Goal: Navigation & Orientation: Find specific page/section

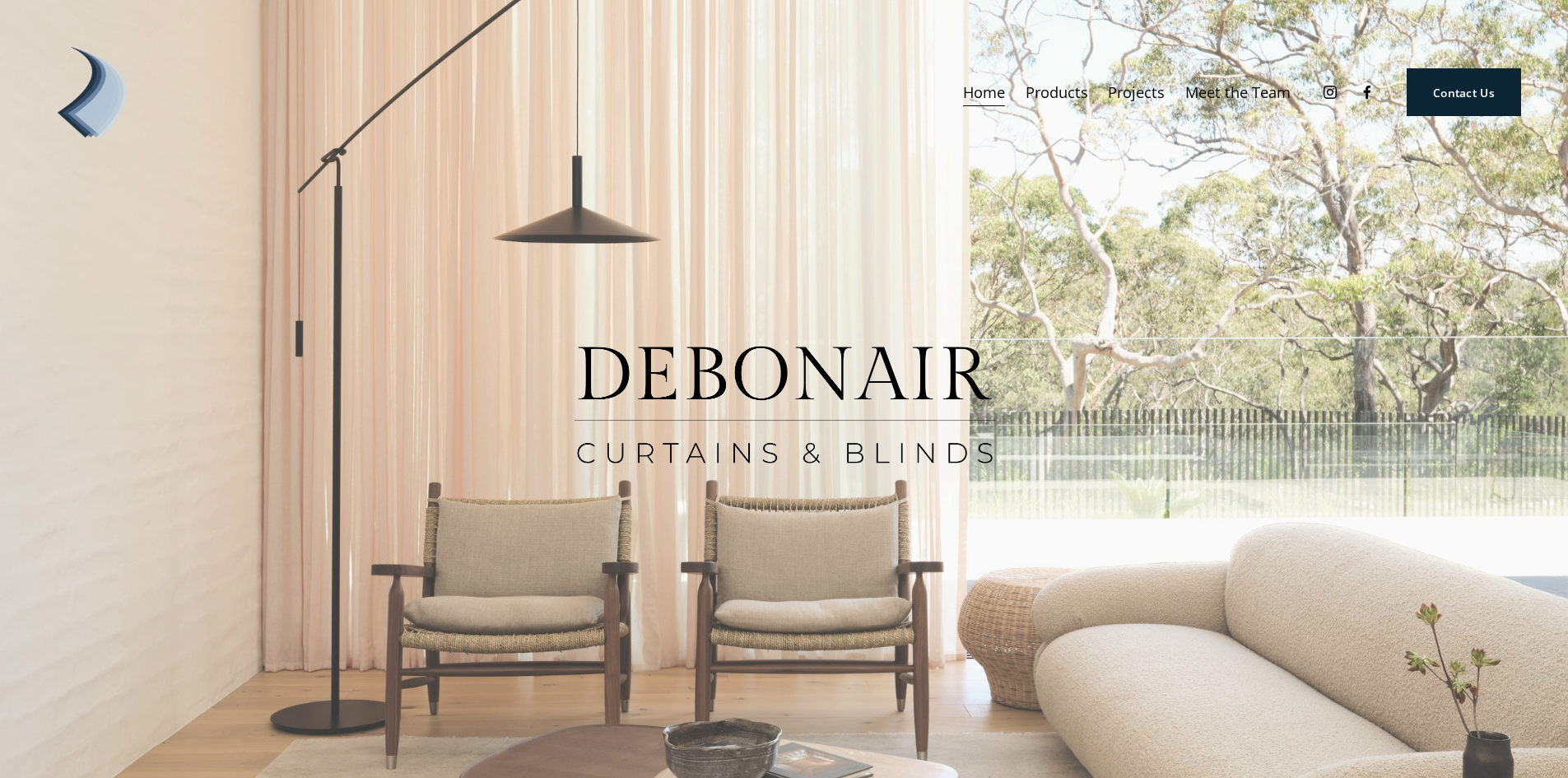
click at [1223, 91] on link "Meet the Team" at bounding box center [1237, 93] width 105 height 30
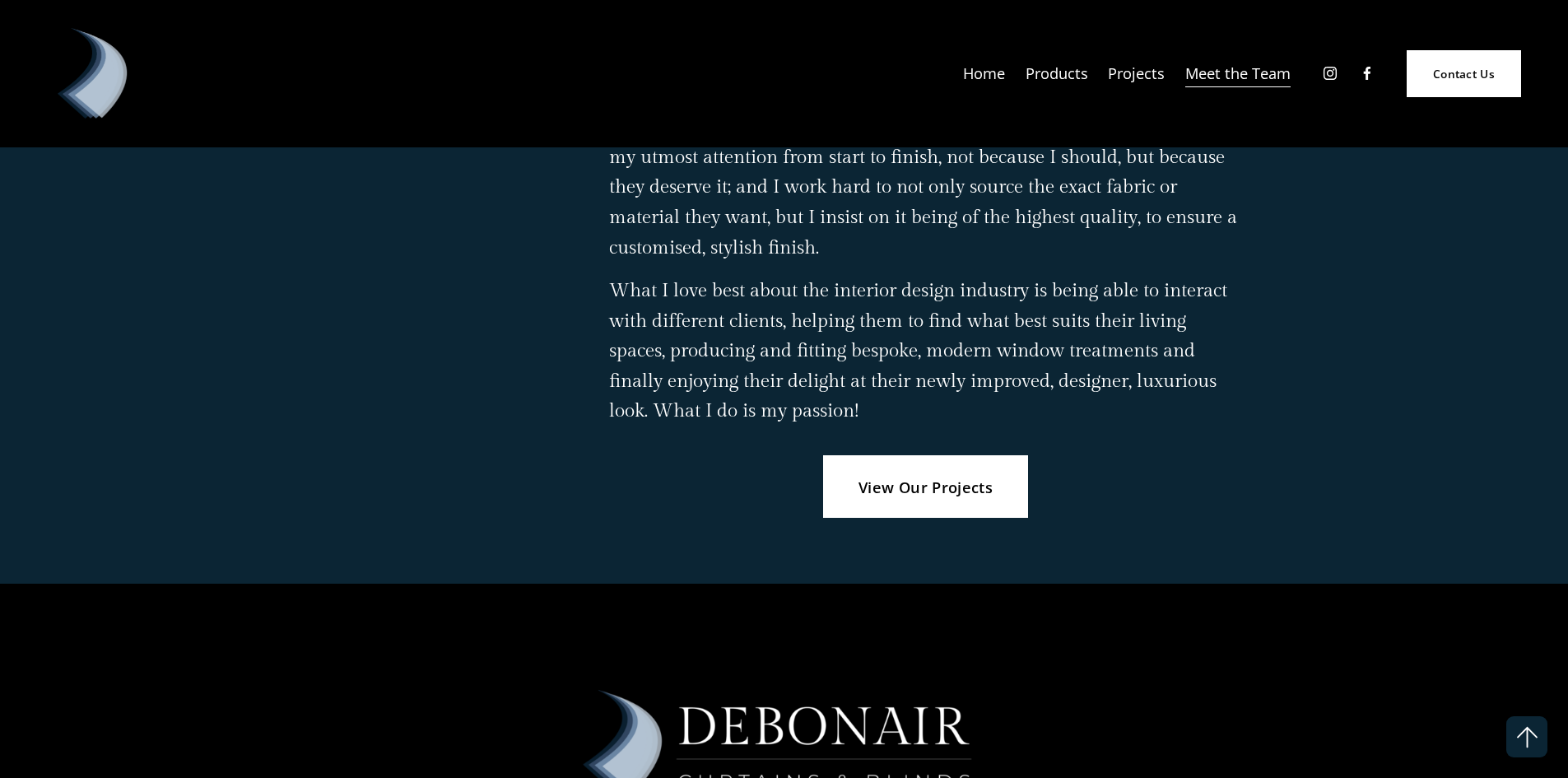
scroll to position [2597, 0]
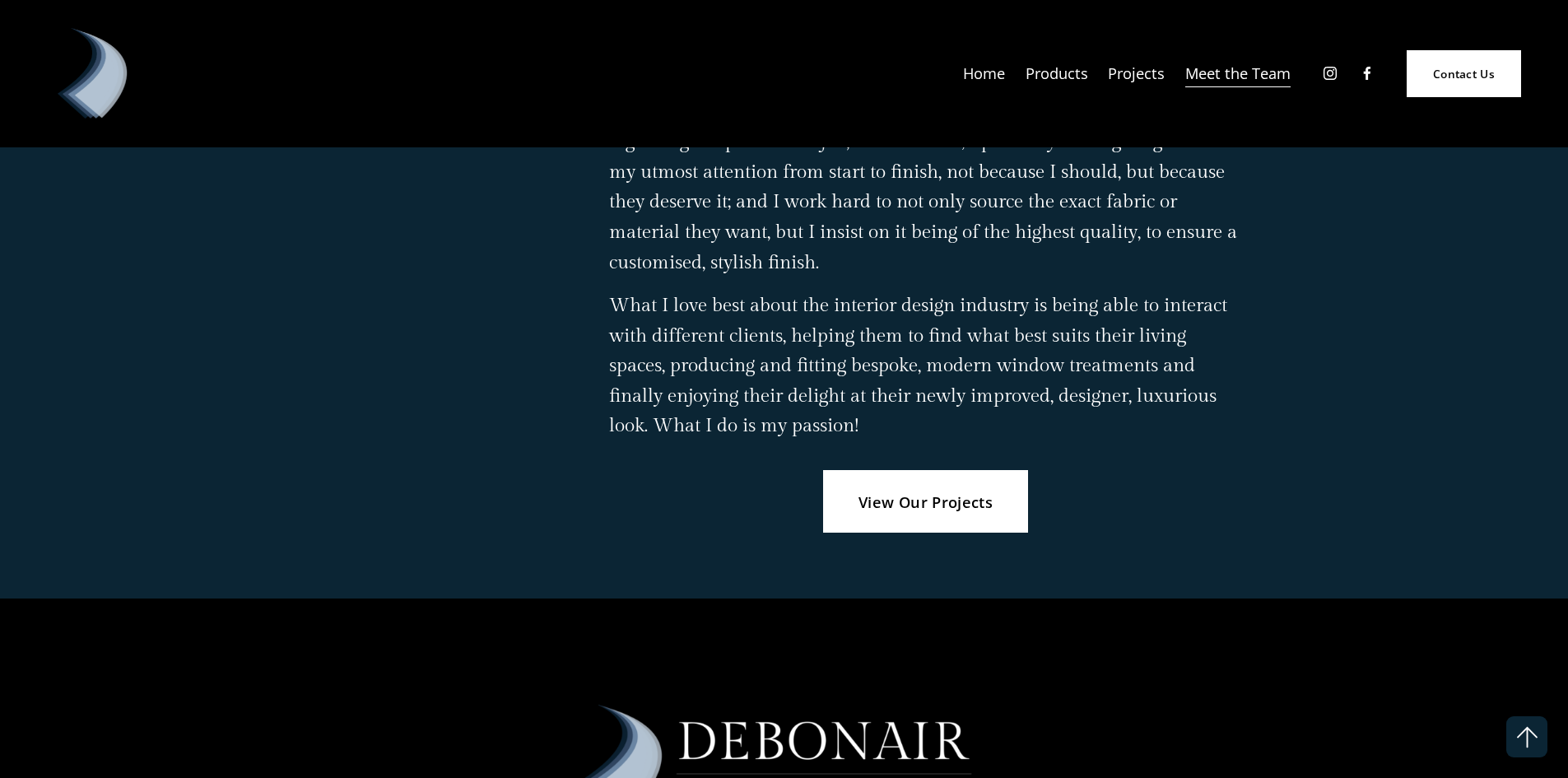
click at [926, 533] on link "View Our Projects" at bounding box center [925, 501] width 205 height 63
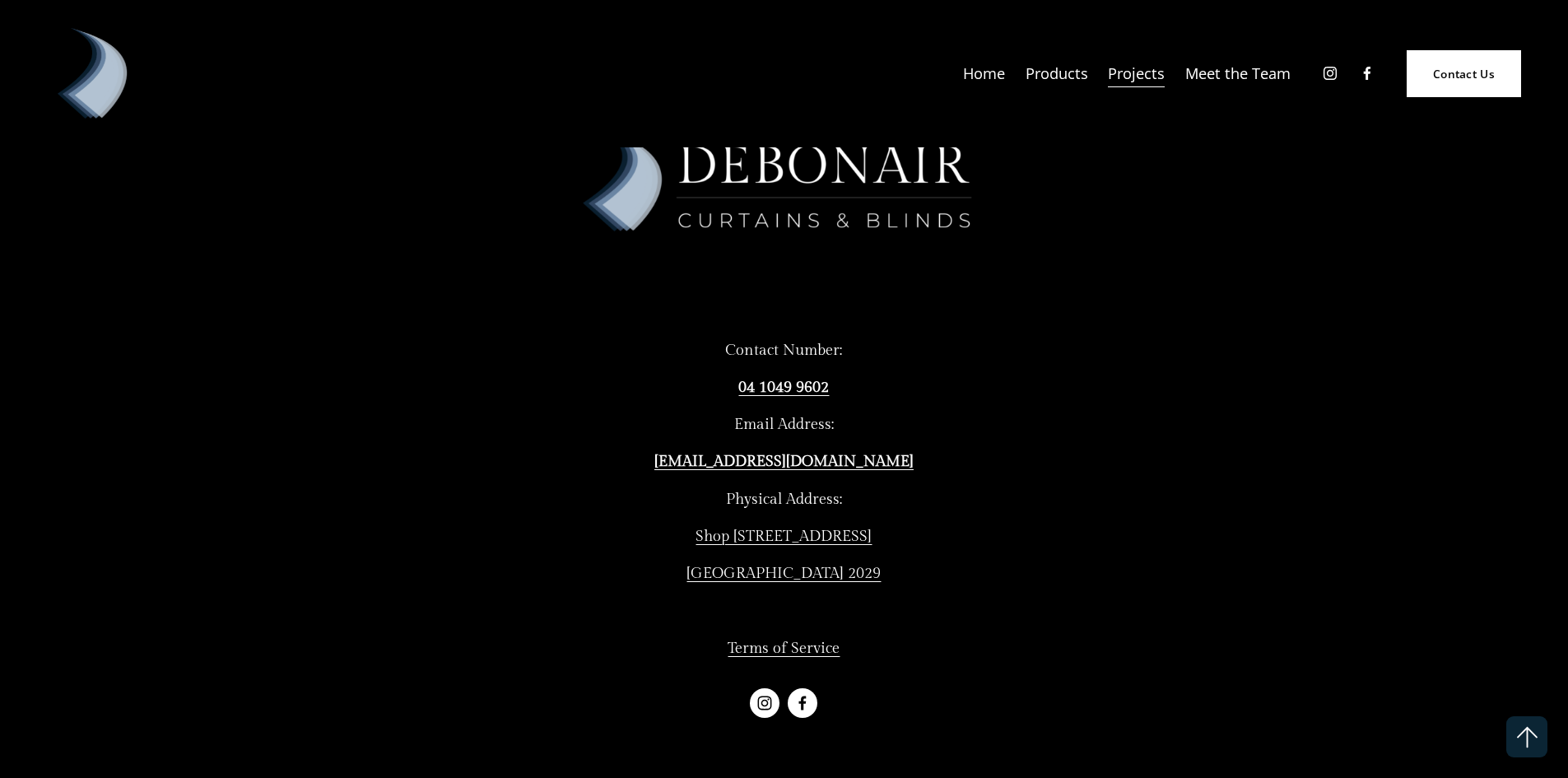
scroll to position [15532, 0]
